Goal: Task Accomplishment & Management: Manage account settings

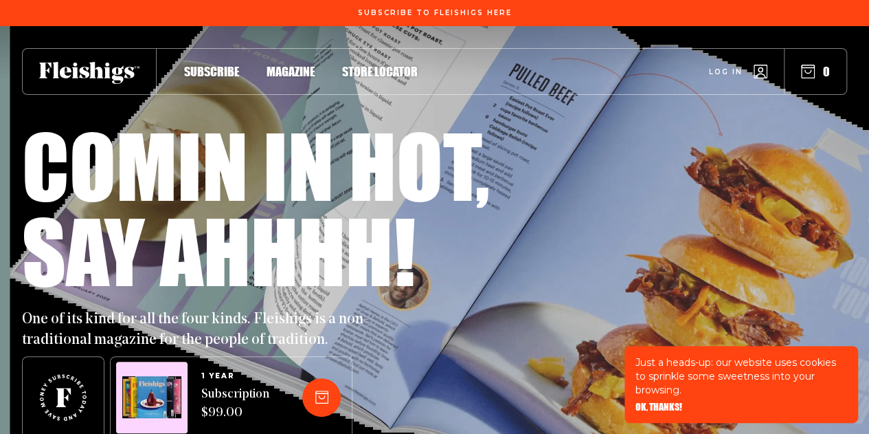
click at [730, 67] on span "Log in" at bounding box center [726, 61] width 34 height 10
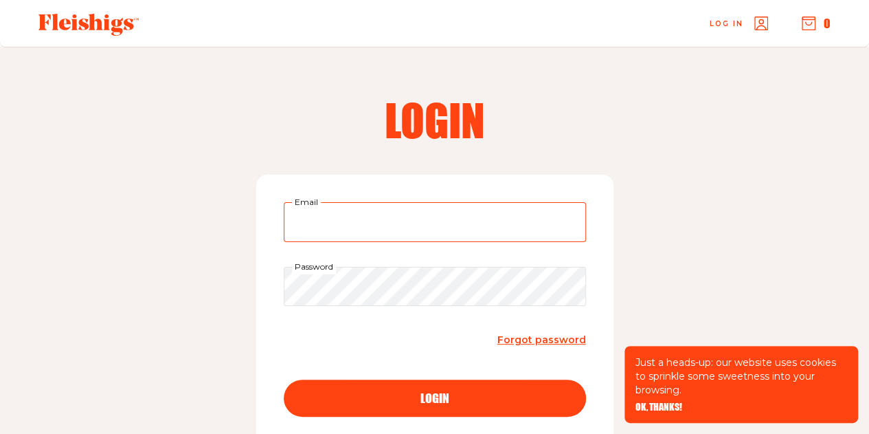
click at [392, 225] on input "Email" at bounding box center [435, 222] width 302 height 40
type input "[PERSON_NAME][EMAIL_ADDRESS][PERSON_NAME][DOMAIN_NAME]"
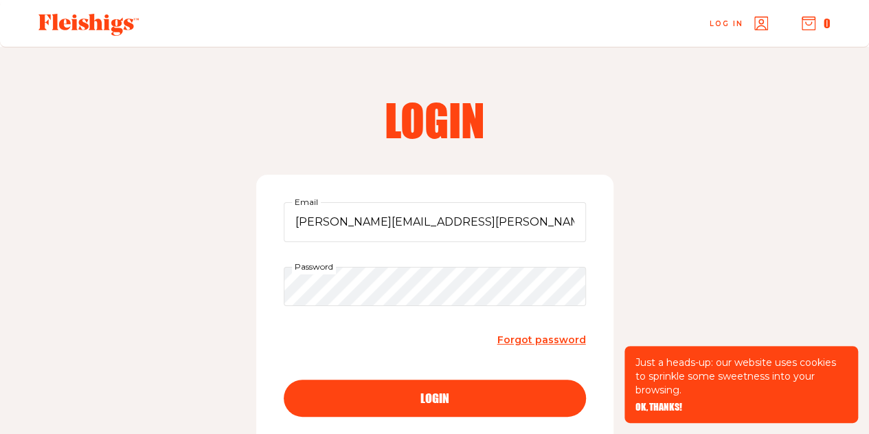
click at [464, 405] on button "login" at bounding box center [435, 397] width 302 height 37
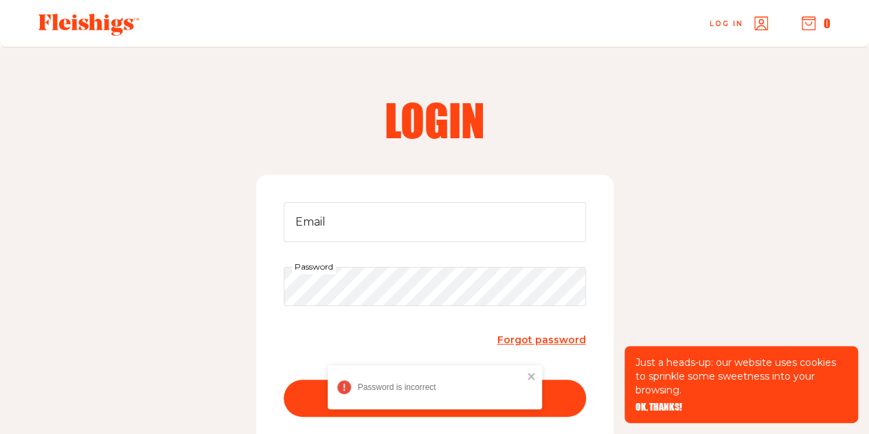
click at [559, 340] on span "Forgot password" at bounding box center [542, 339] width 89 height 12
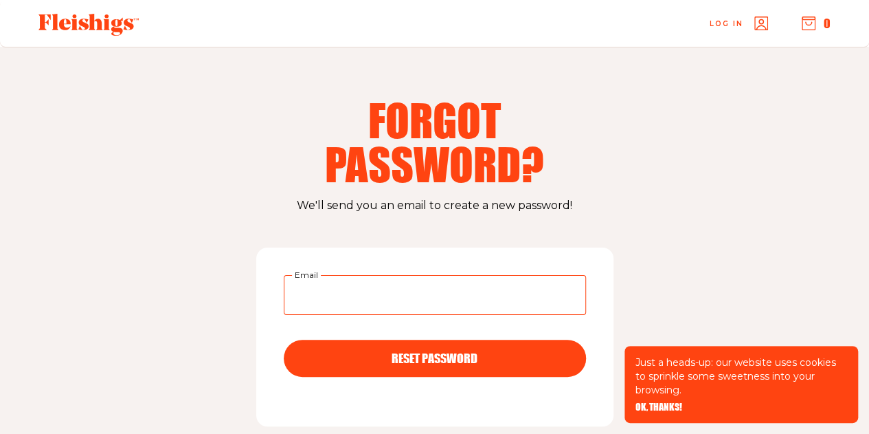
click at [438, 293] on input "Email" at bounding box center [435, 295] width 302 height 40
type input "[PERSON_NAME][EMAIL_ADDRESS][PERSON_NAME][DOMAIN_NAME]"
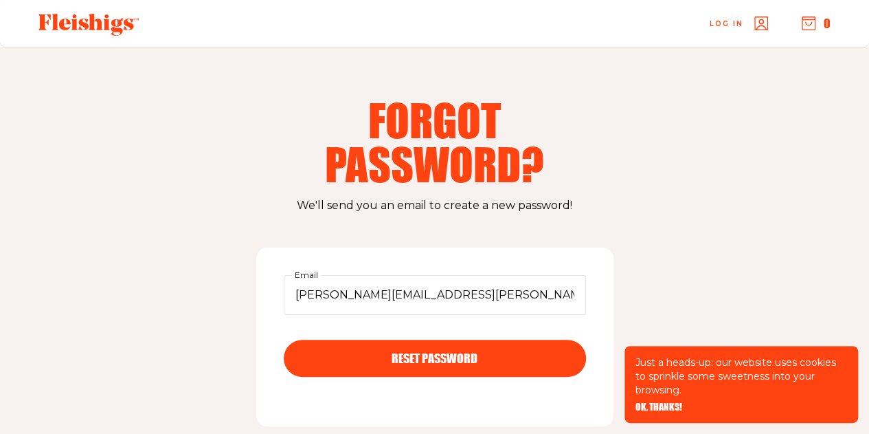
click at [478, 358] on div "RESET PASSWORD" at bounding box center [434, 358] width 247 height 12
